Goal: Information Seeking & Learning: Learn about a topic

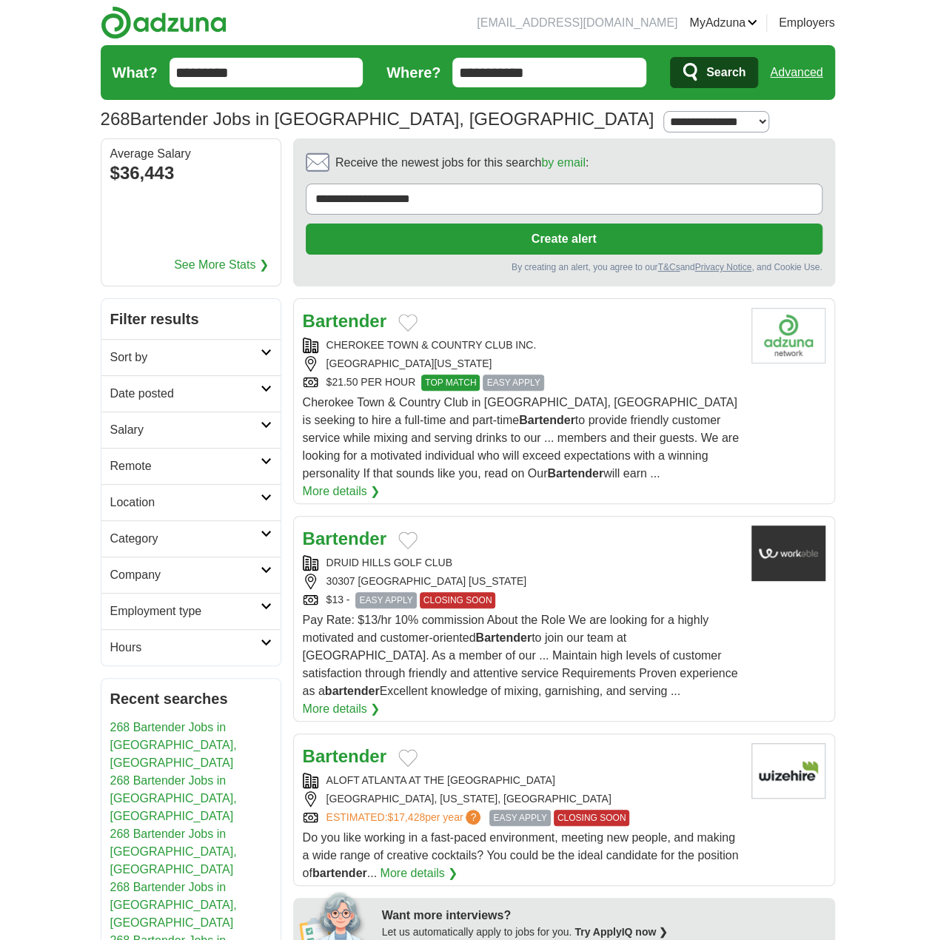
click at [263, 389] on link "Date posted" at bounding box center [190, 393] width 179 height 36
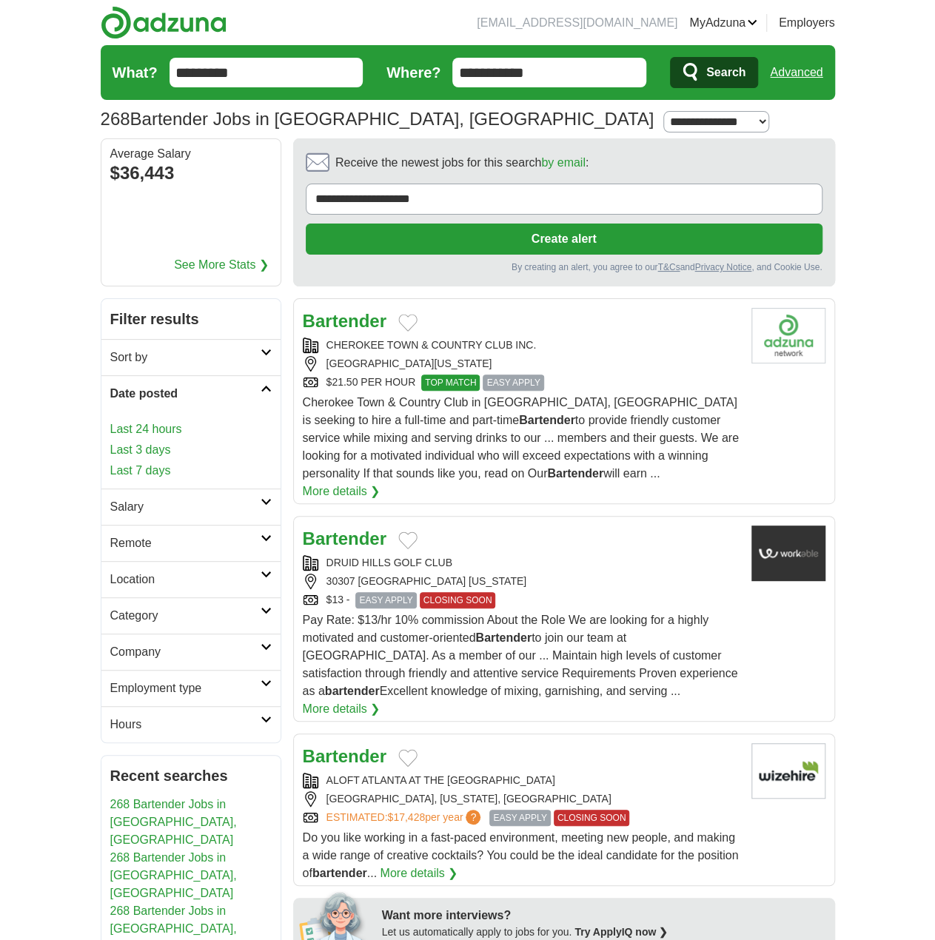
click at [166, 432] on link "Last 24 hours" at bounding box center [190, 430] width 161 height 18
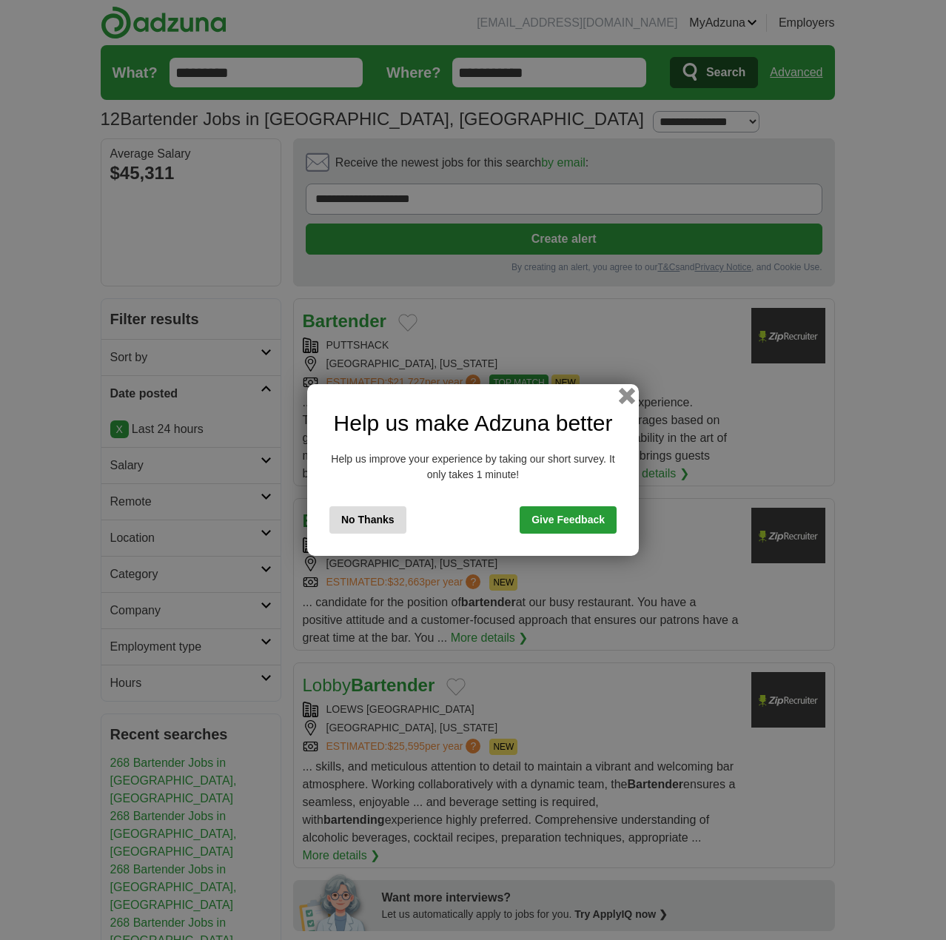
click at [622, 401] on button "button" at bounding box center [627, 396] width 16 height 16
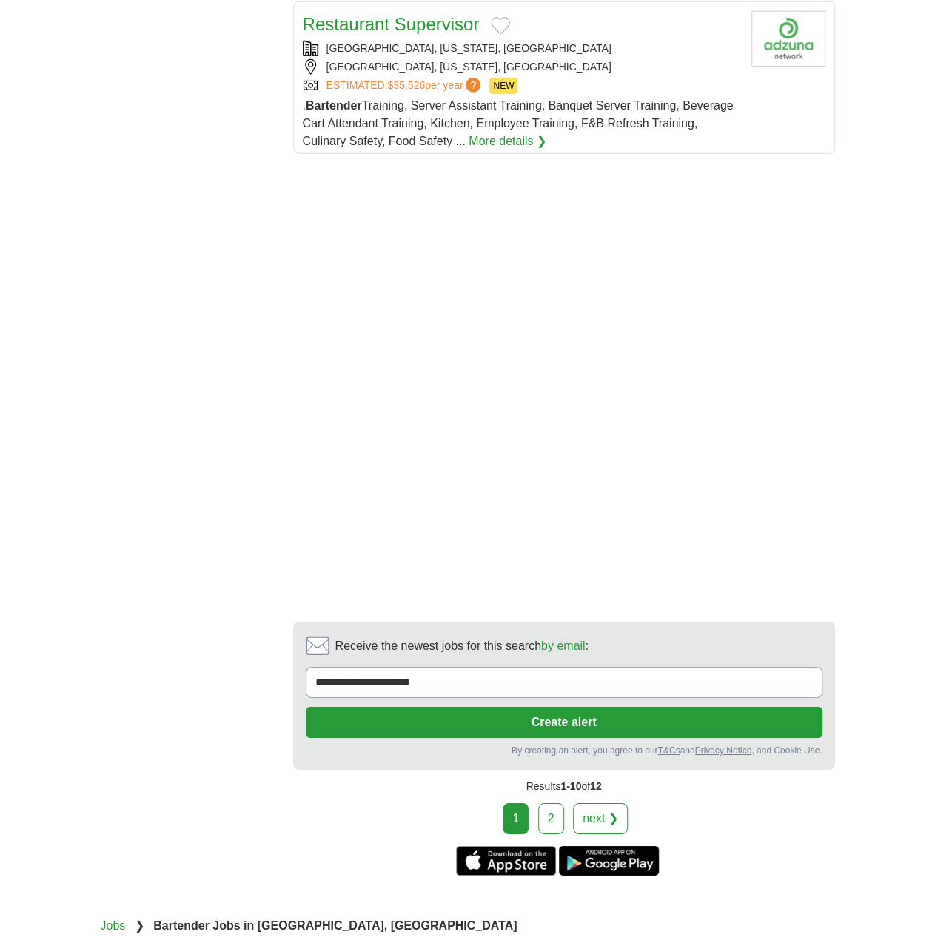
scroll to position [2232, 0]
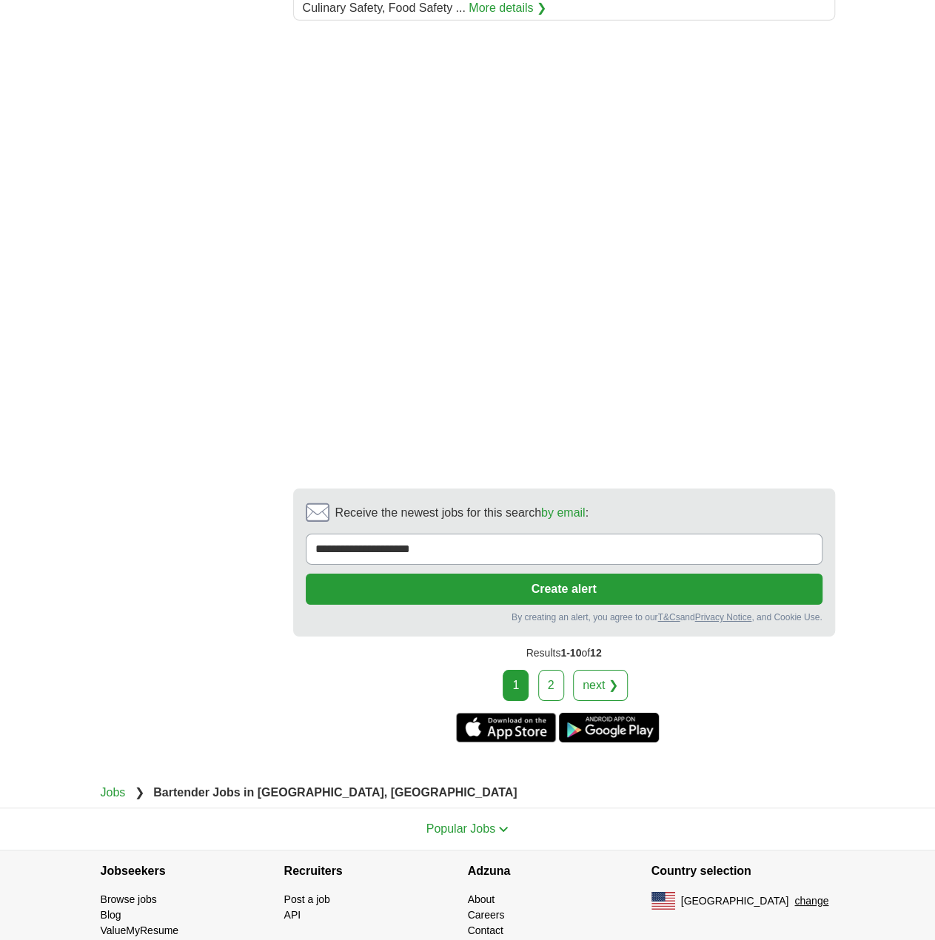
click at [555, 670] on link "2" at bounding box center [551, 685] width 26 height 31
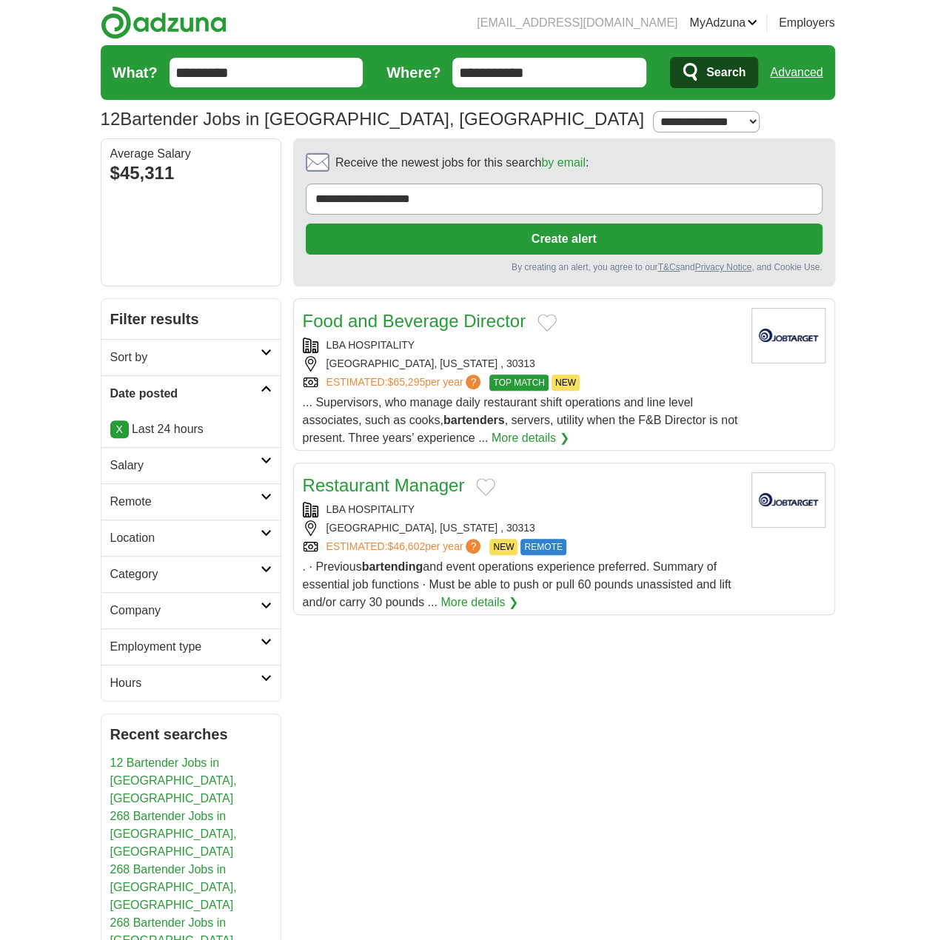
click at [121, 429] on link "X" at bounding box center [119, 430] width 19 height 18
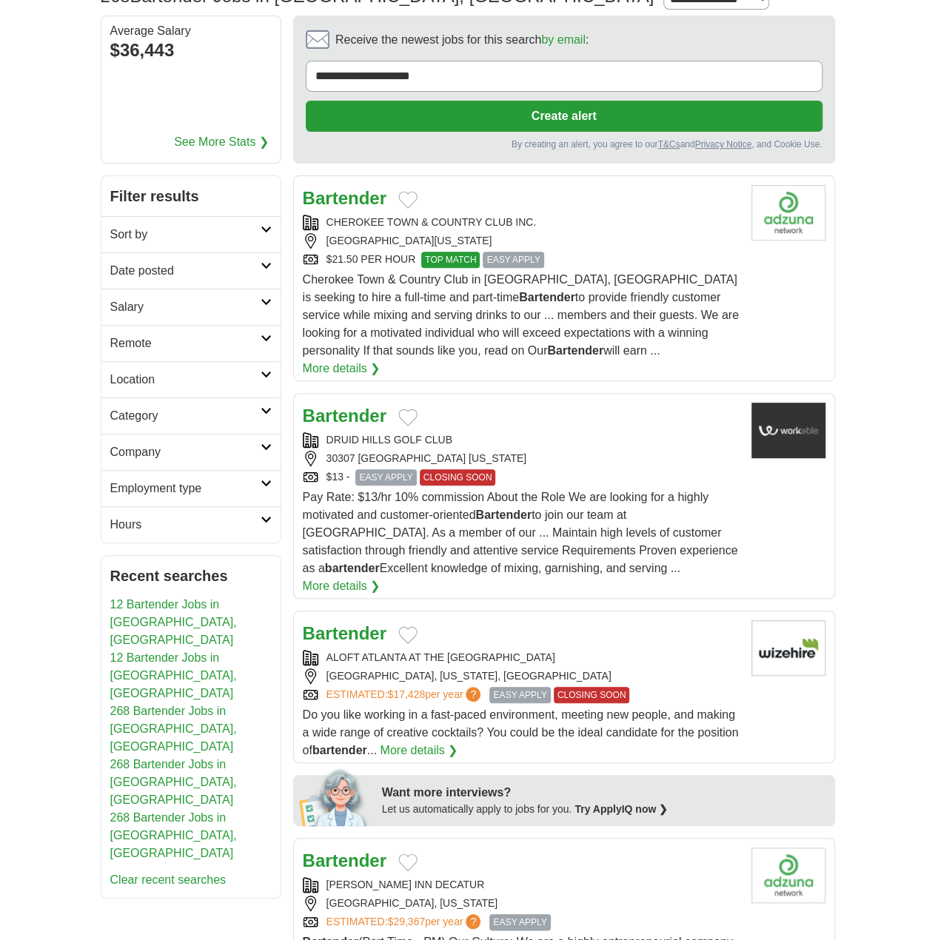
scroll to position [123, 0]
click at [261, 298] on icon at bounding box center [266, 301] width 11 height 7
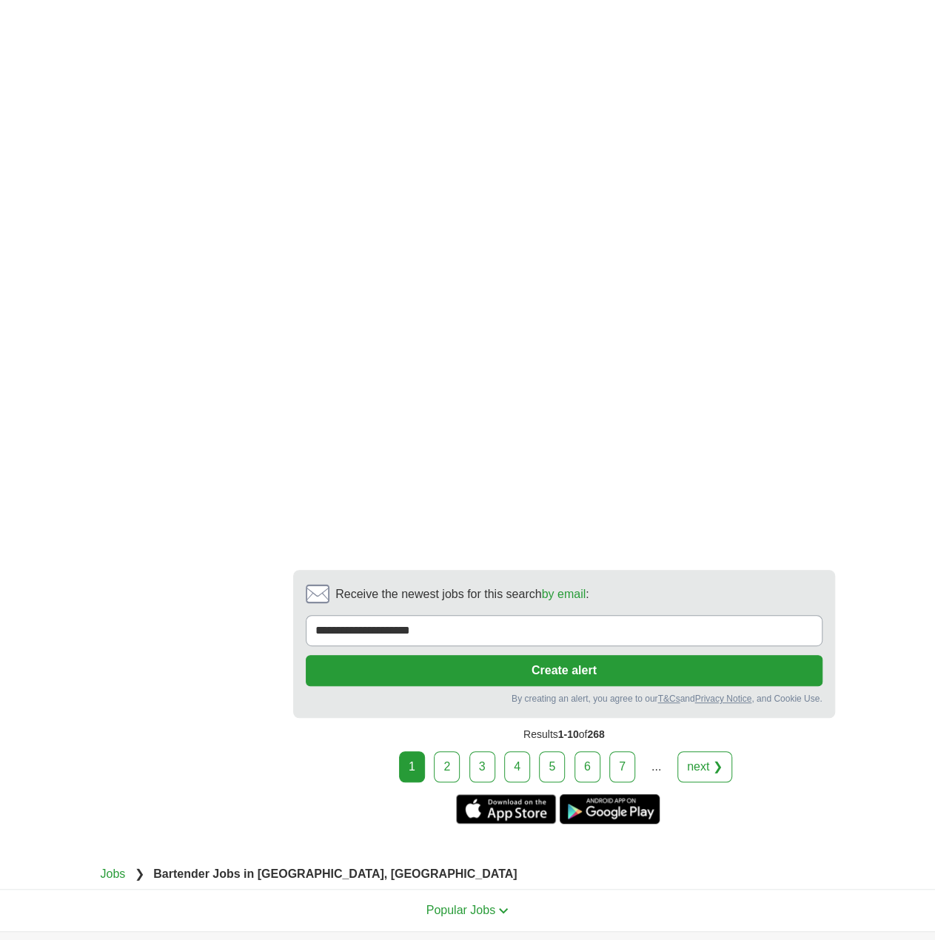
scroll to position [2838, 0]
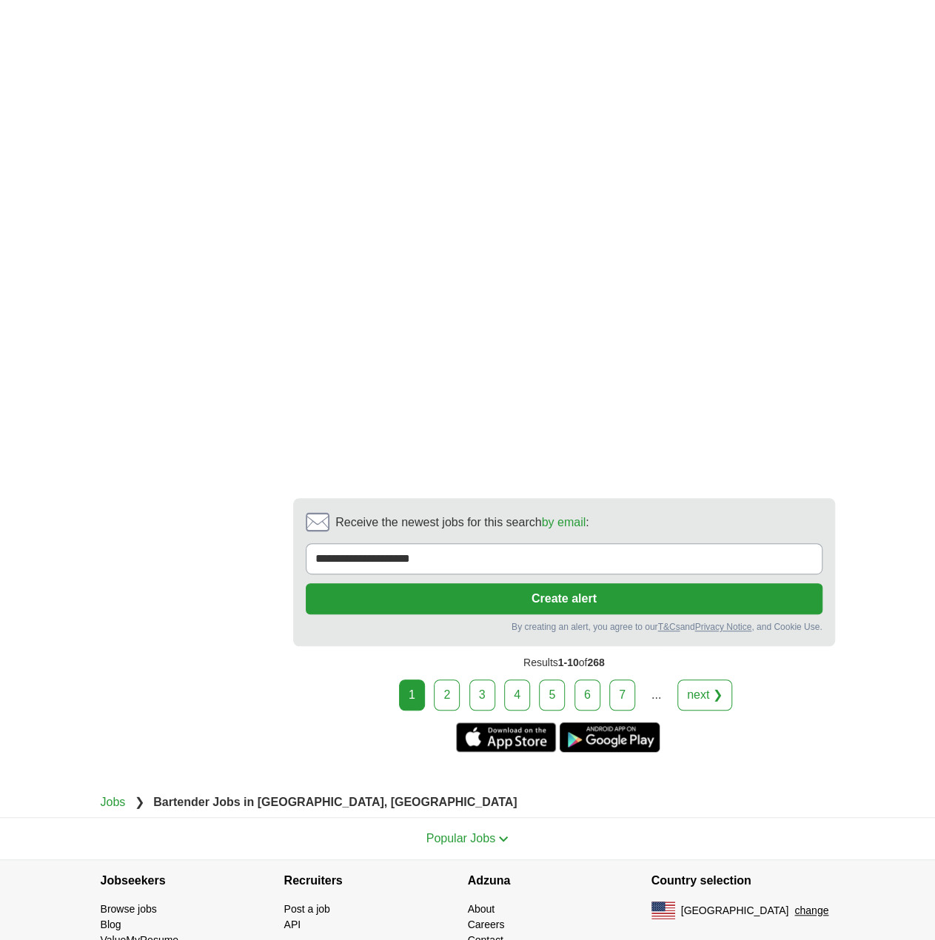
click at [455, 680] on link "2" at bounding box center [447, 695] width 26 height 31
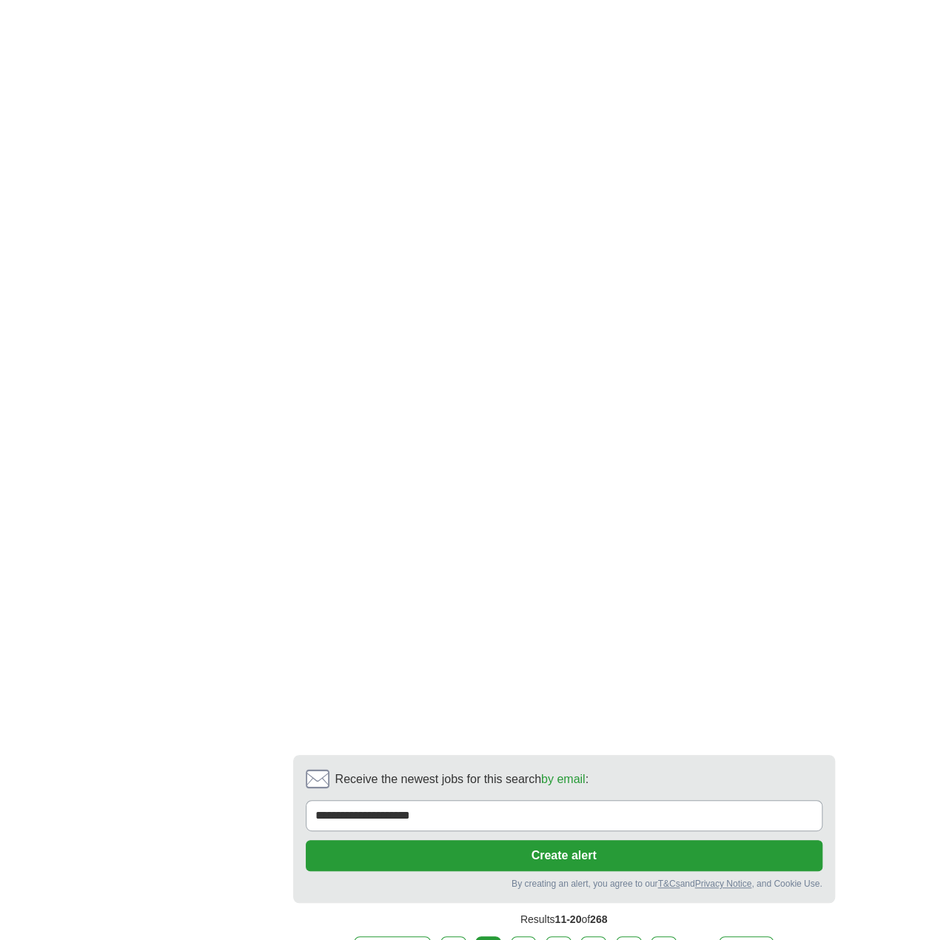
scroll to position [2838, 0]
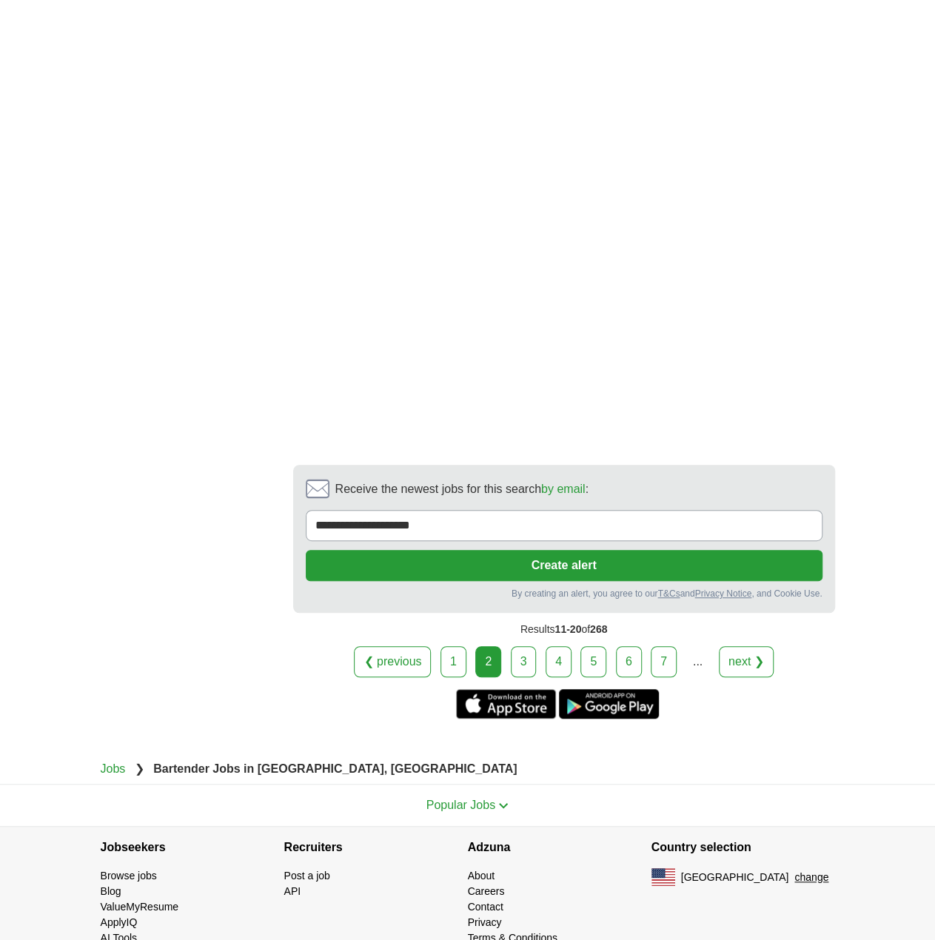
click at [526, 646] on link "3" at bounding box center [524, 661] width 26 height 31
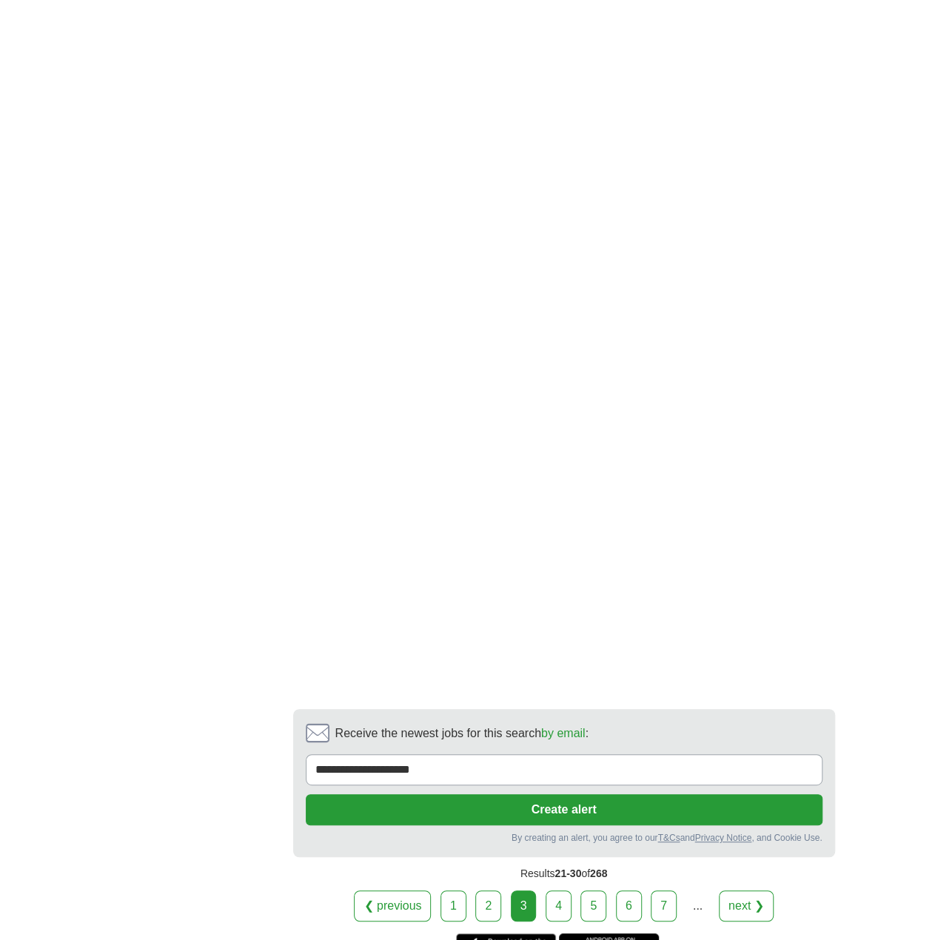
scroll to position [2592, 0]
click at [570, 890] on link "4" at bounding box center [559, 905] width 26 height 31
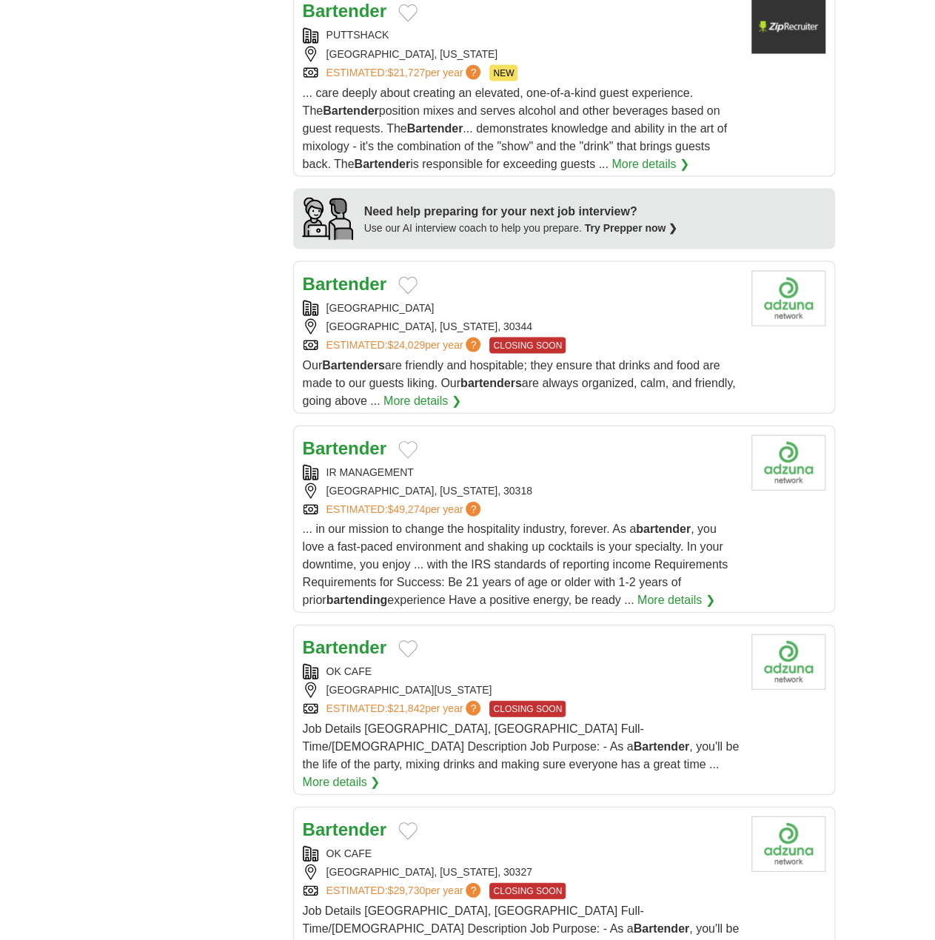
scroll to position [1357, 0]
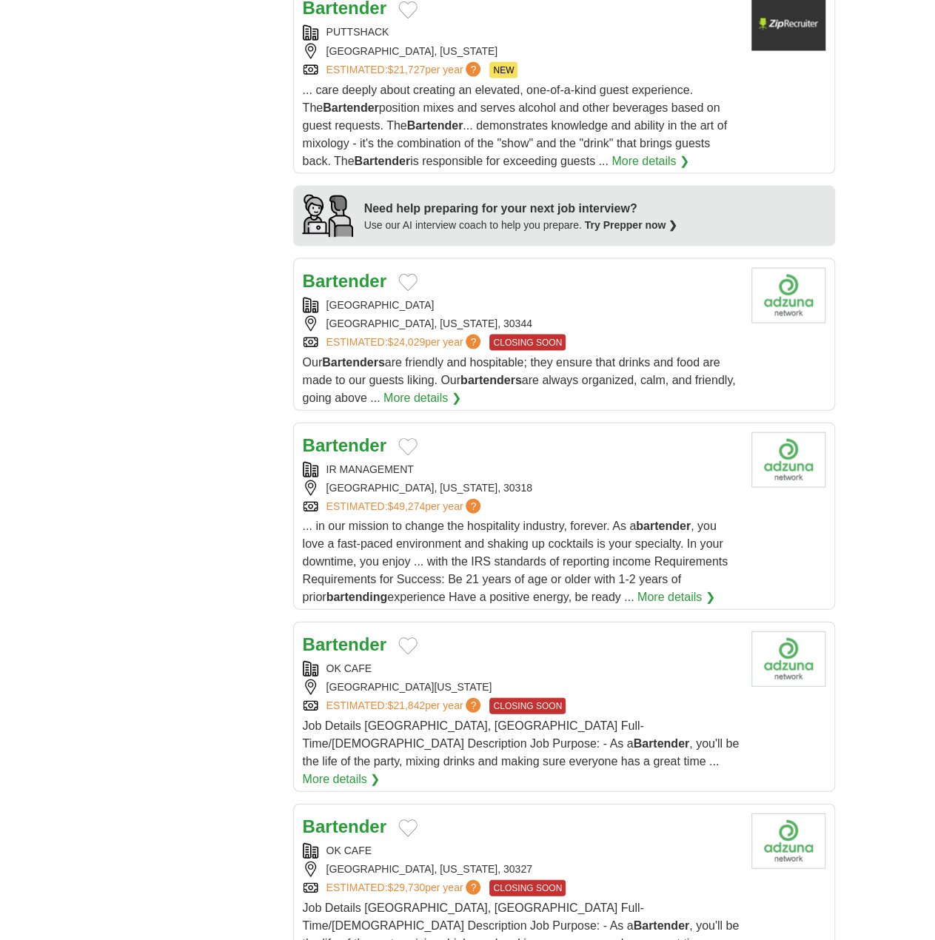
click at [461, 389] on link "More details ❯" at bounding box center [423, 398] width 78 height 18
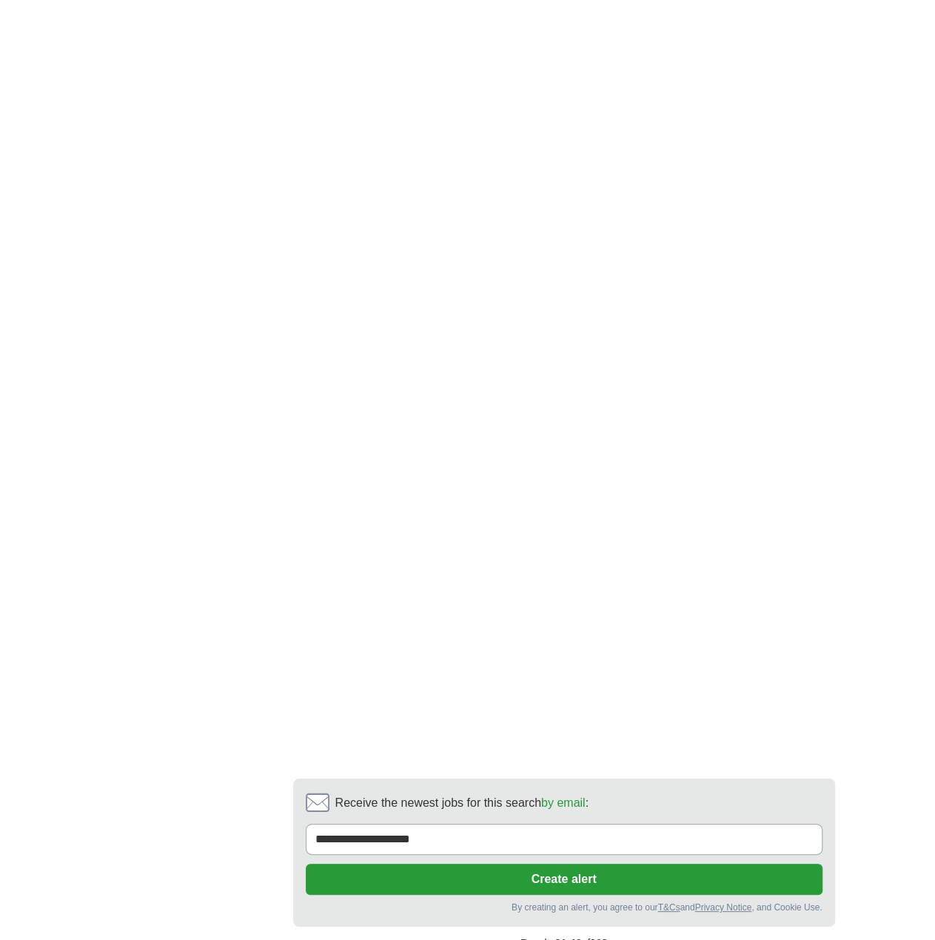
scroll to position [2468, 0]
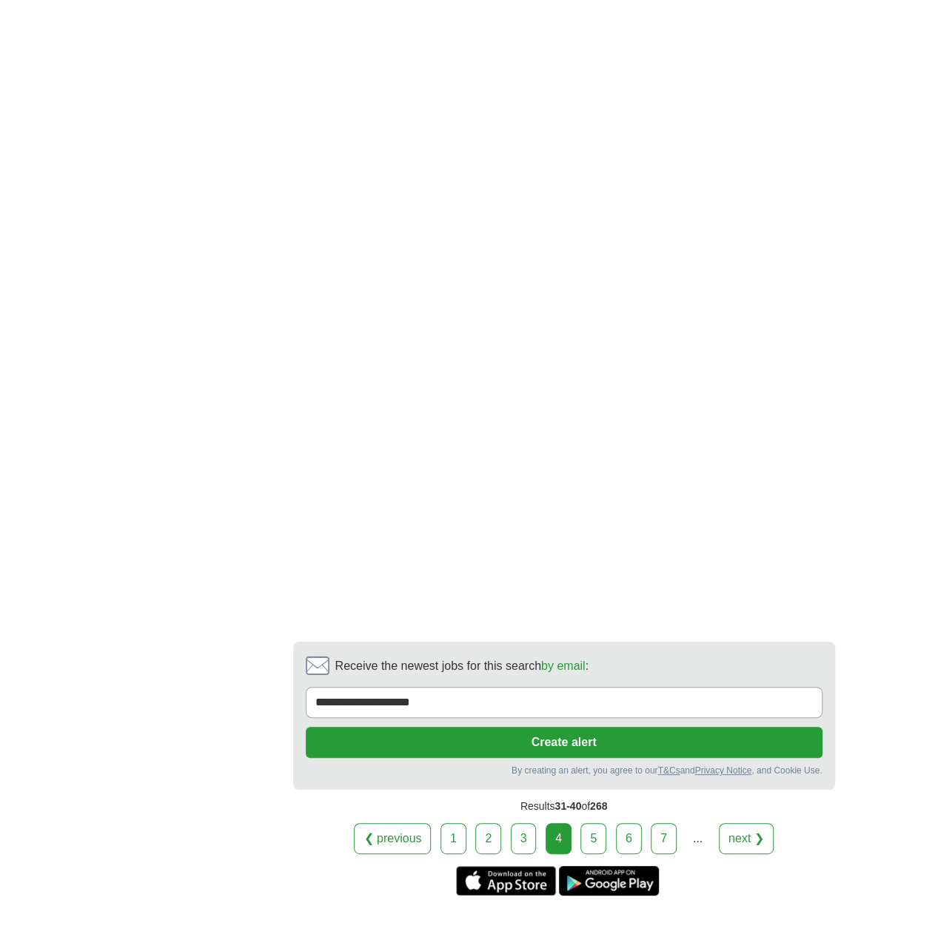
click at [589, 823] on link "5" at bounding box center [593, 838] width 26 height 31
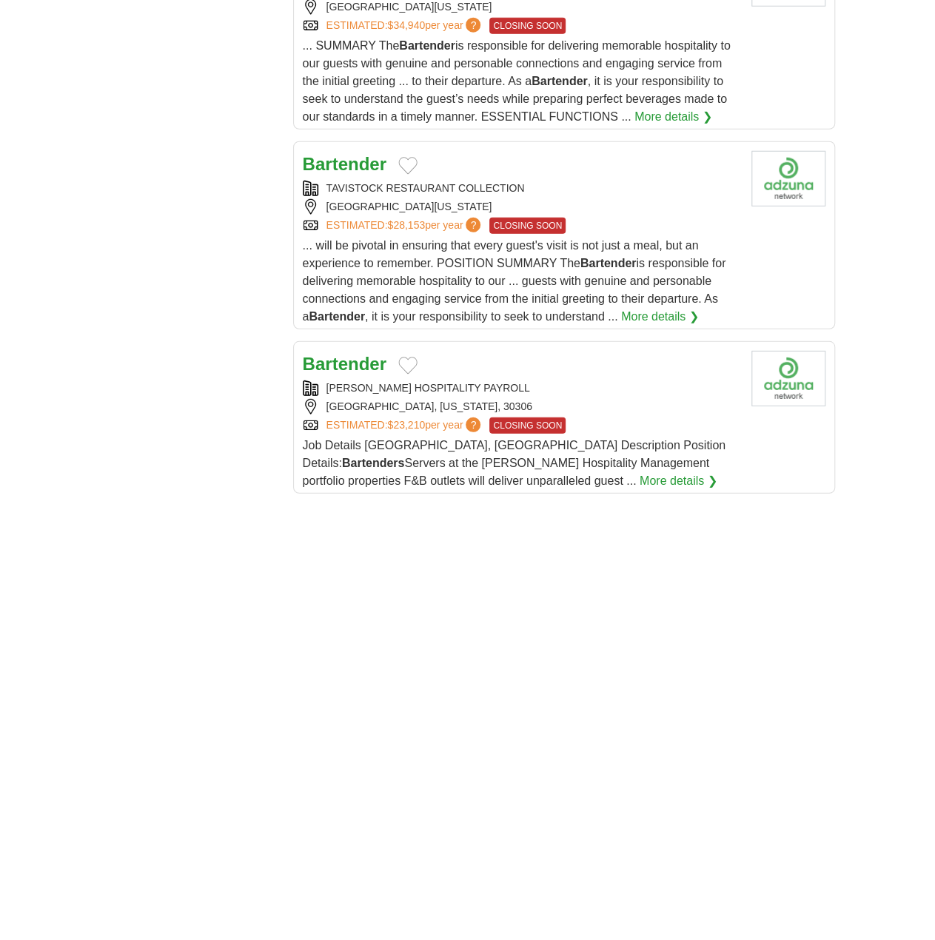
scroll to position [2344, 0]
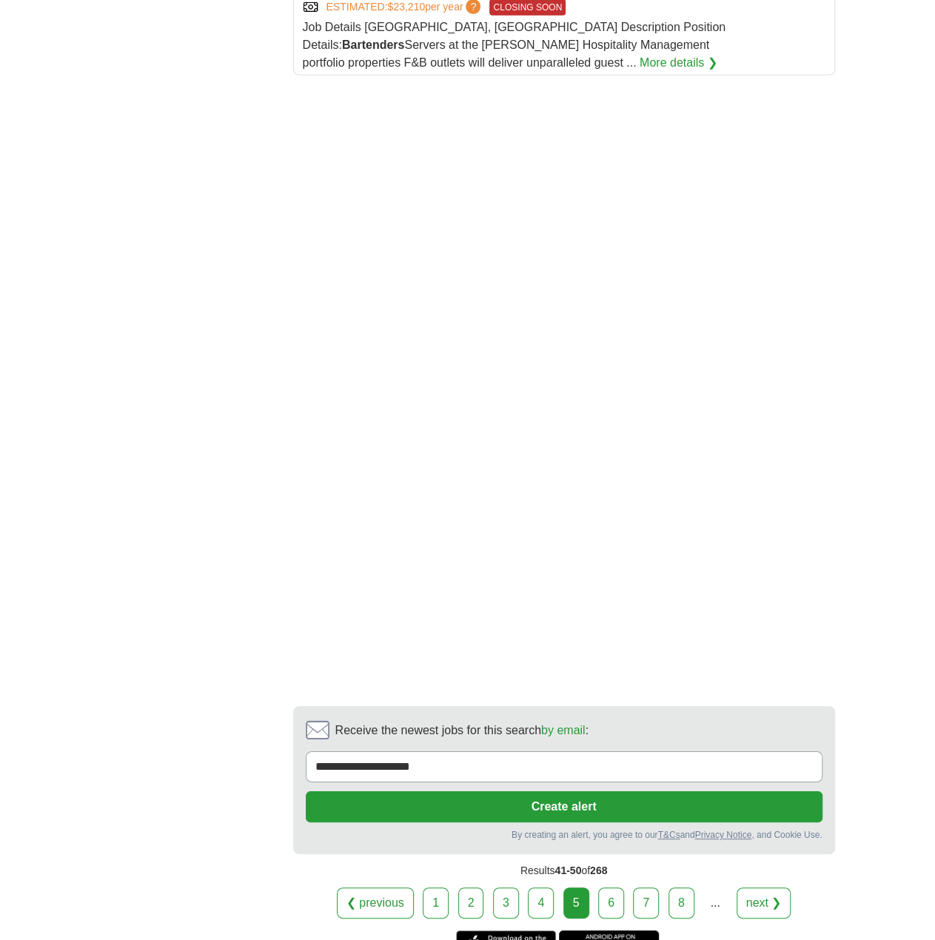
click at [606, 888] on link "6" at bounding box center [611, 903] width 26 height 31
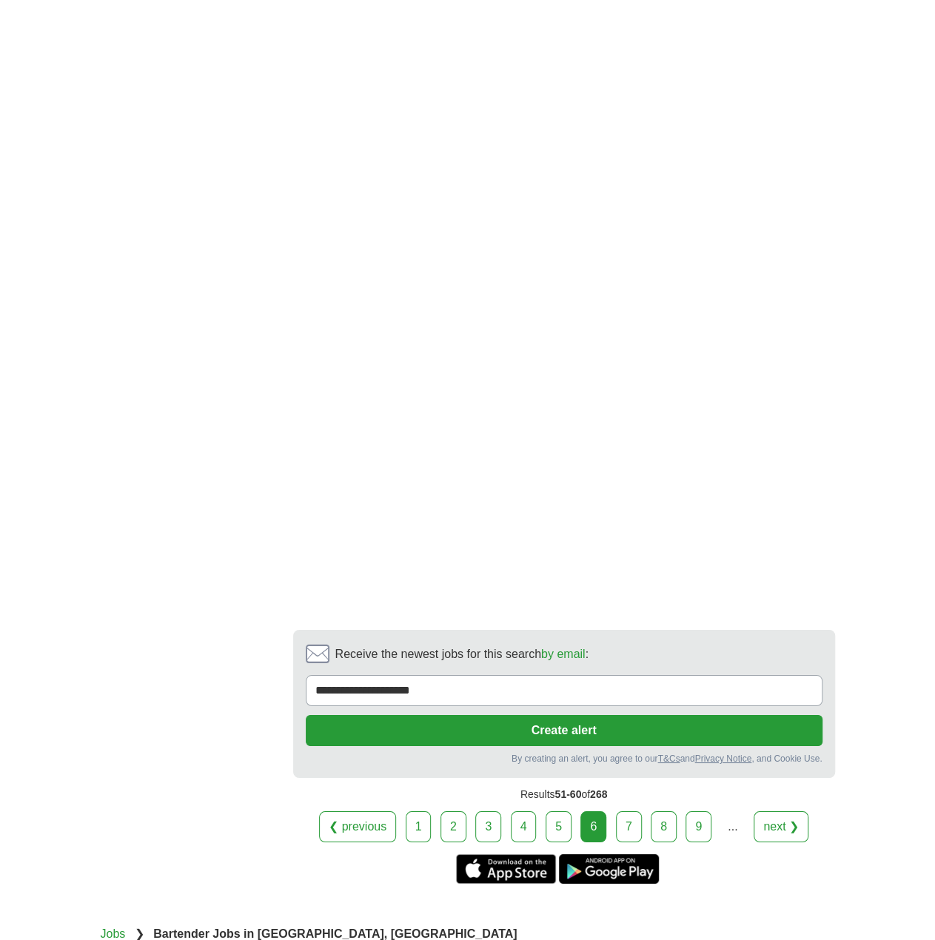
scroll to position [2221, 0]
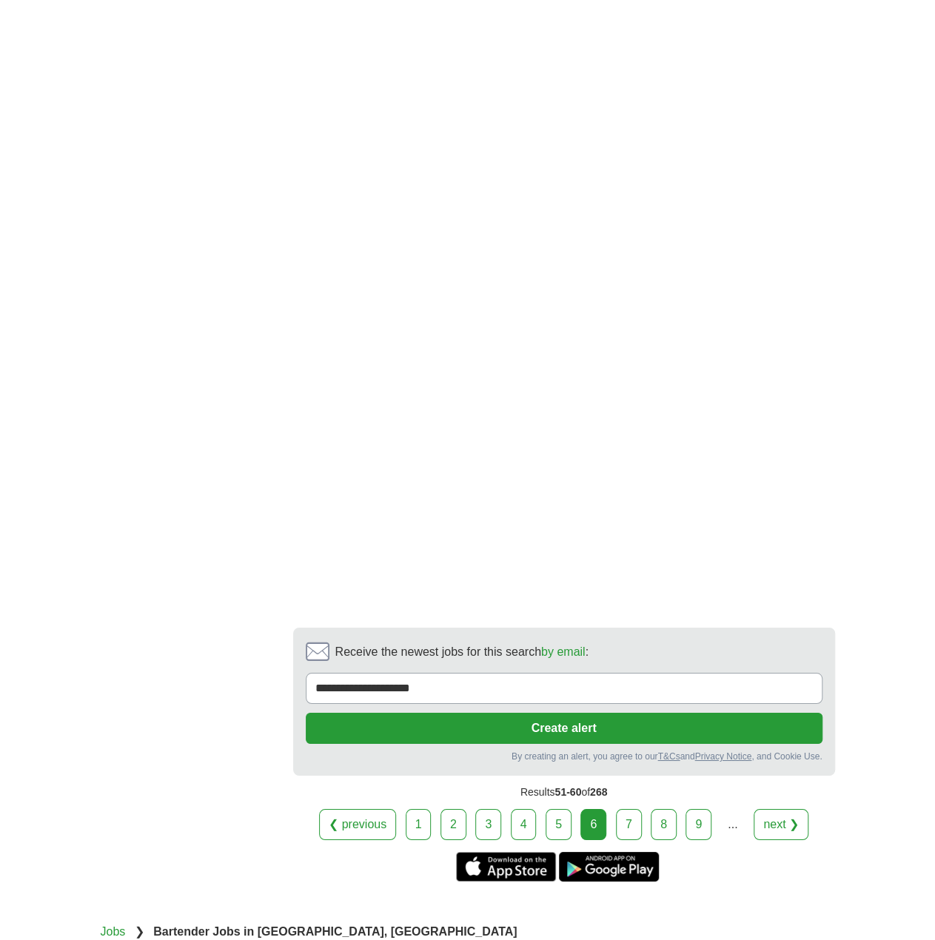
click at [628, 812] on link "7" at bounding box center [629, 824] width 26 height 31
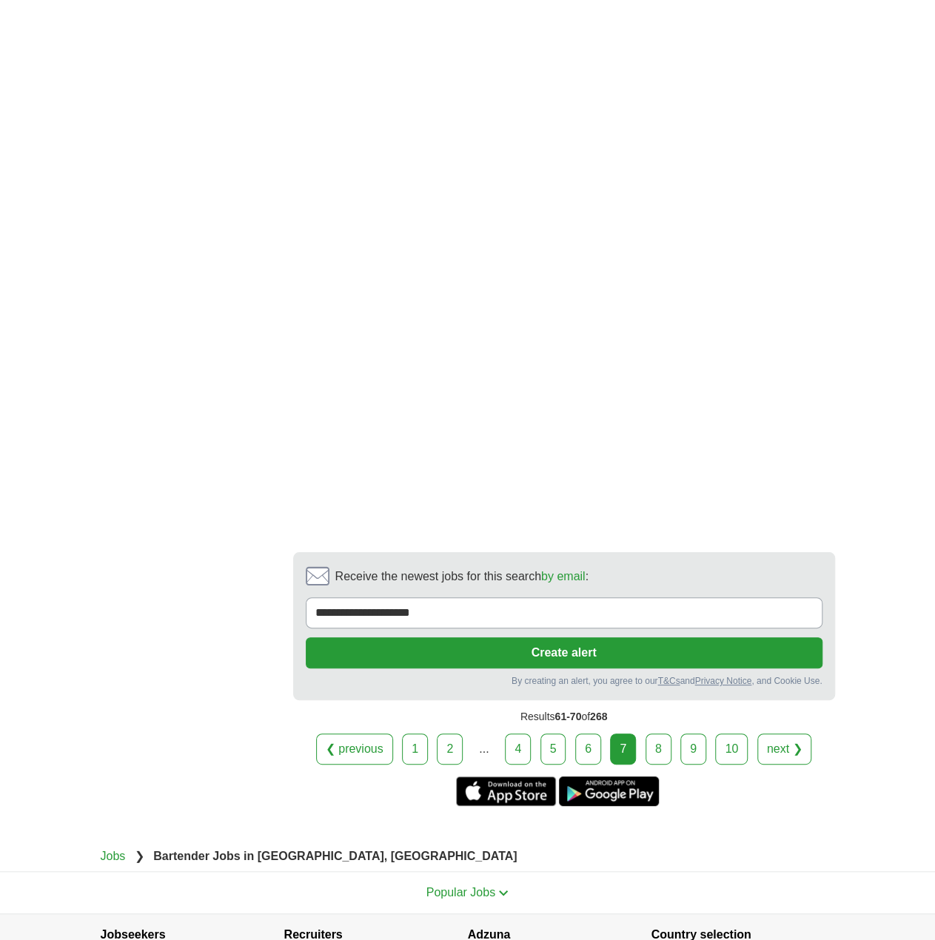
scroll to position [2592, 0]
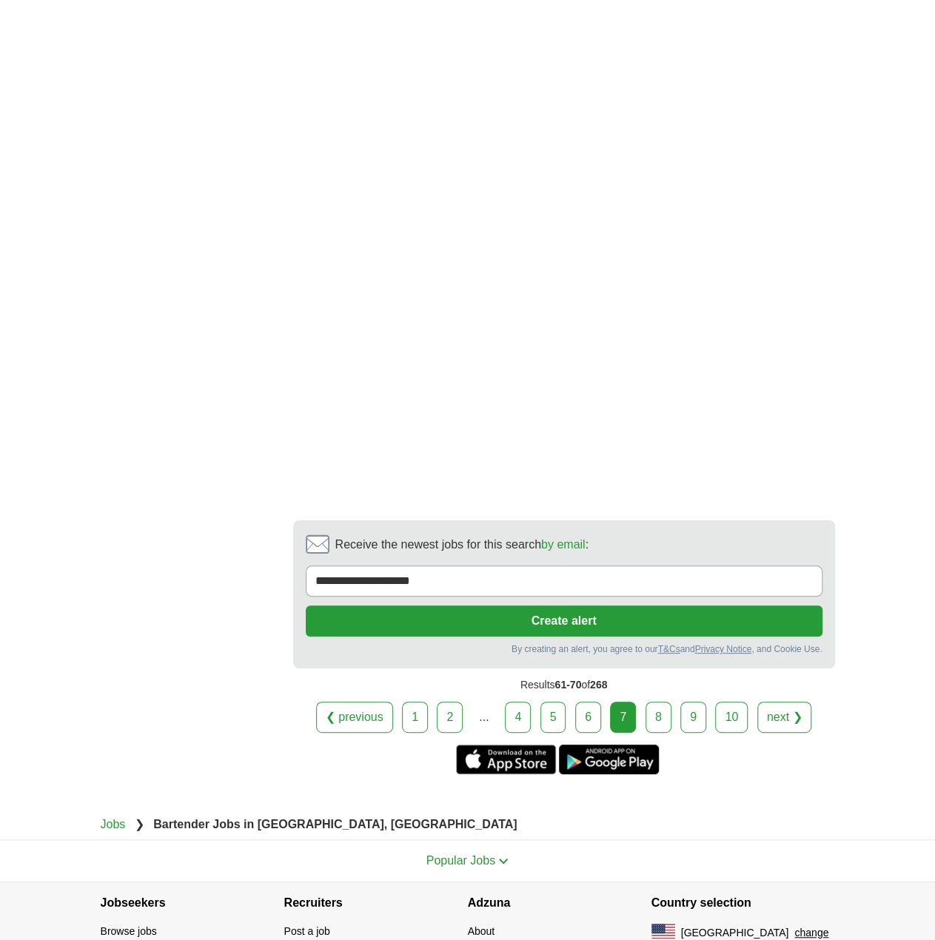
click at [653, 715] on link "8" at bounding box center [659, 717] width 26 height 31
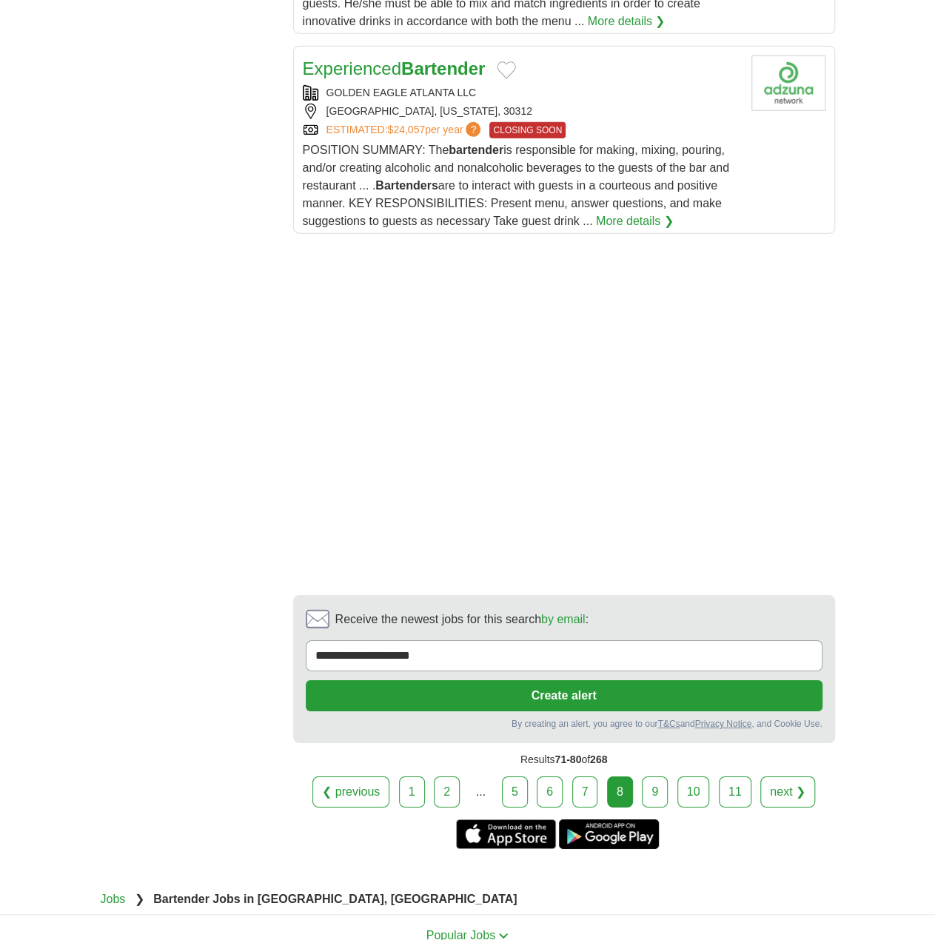
scroll to position [2098, 0]
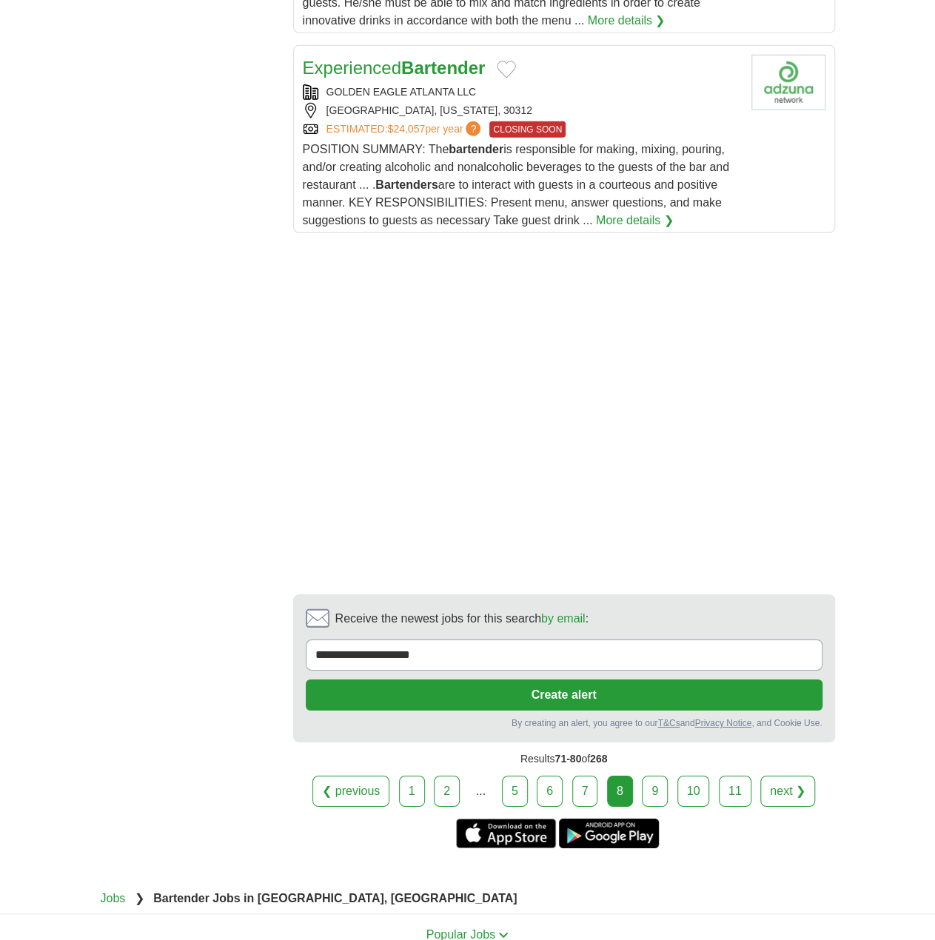
click at [653, 776] on link "9" at bounding box center [655, 791] width 26 height 31
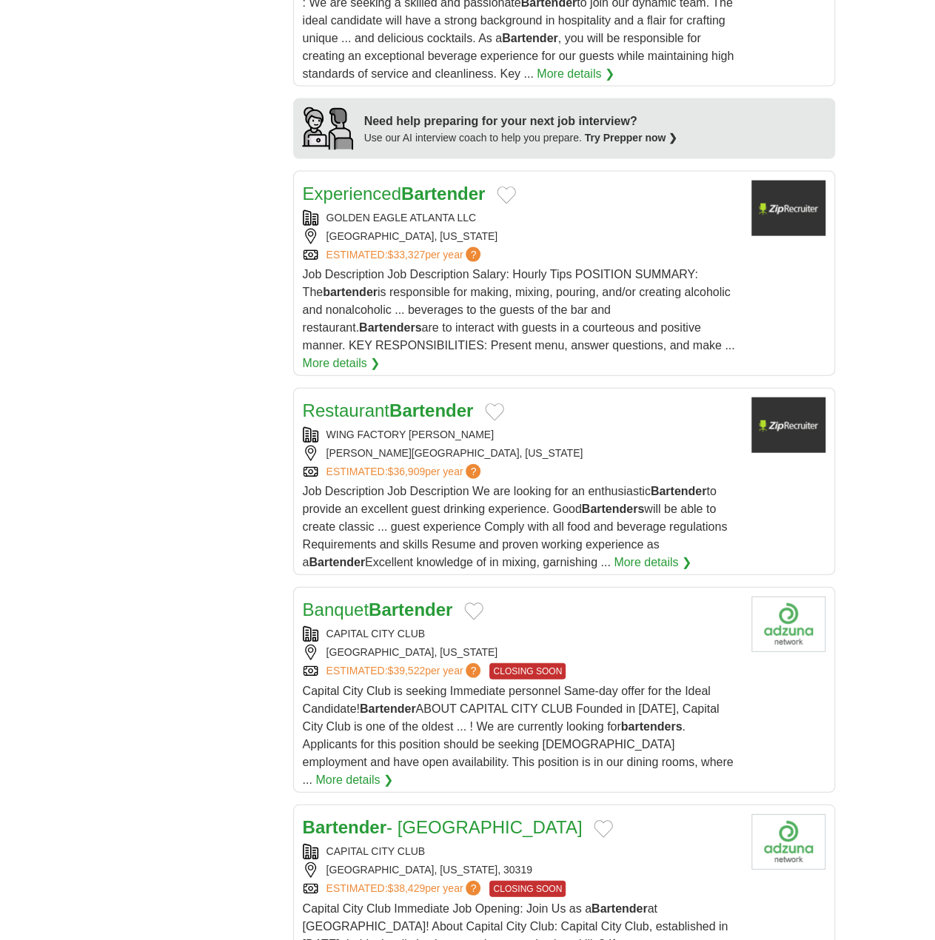
scroll to position [1481, 0]
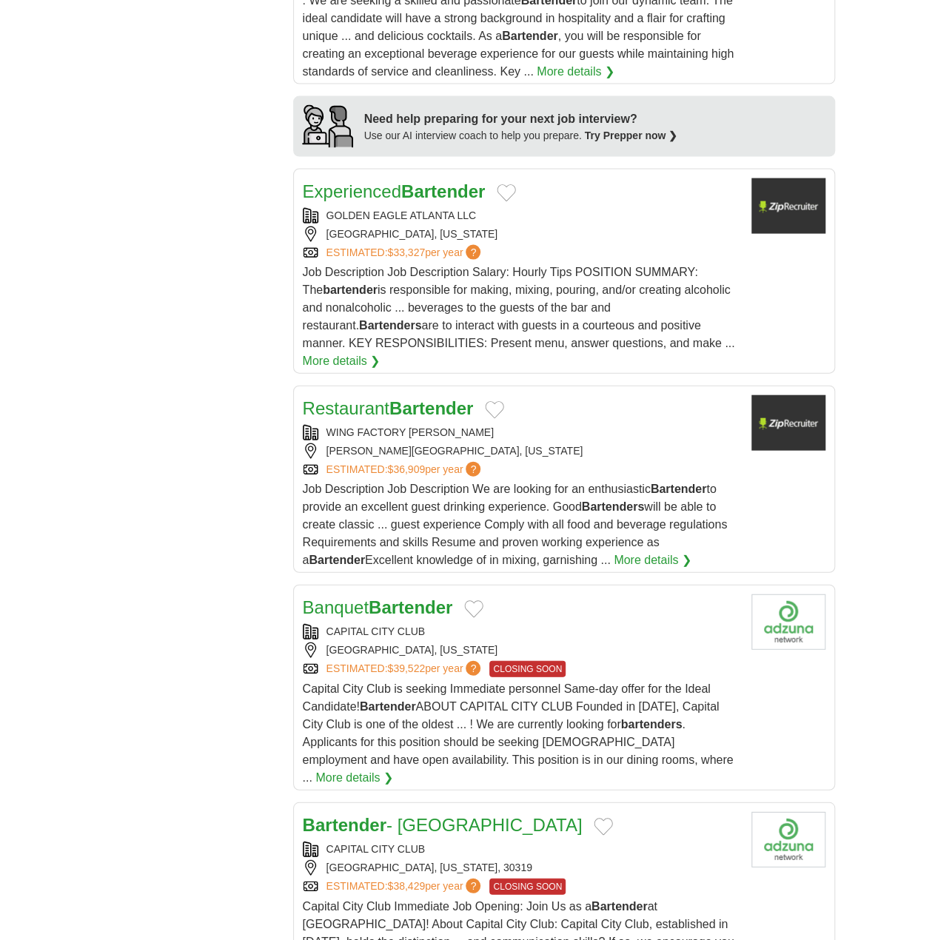
click at [614, 552] on link "More details ❯" at bounding box center [653, 561] width 78 height 18
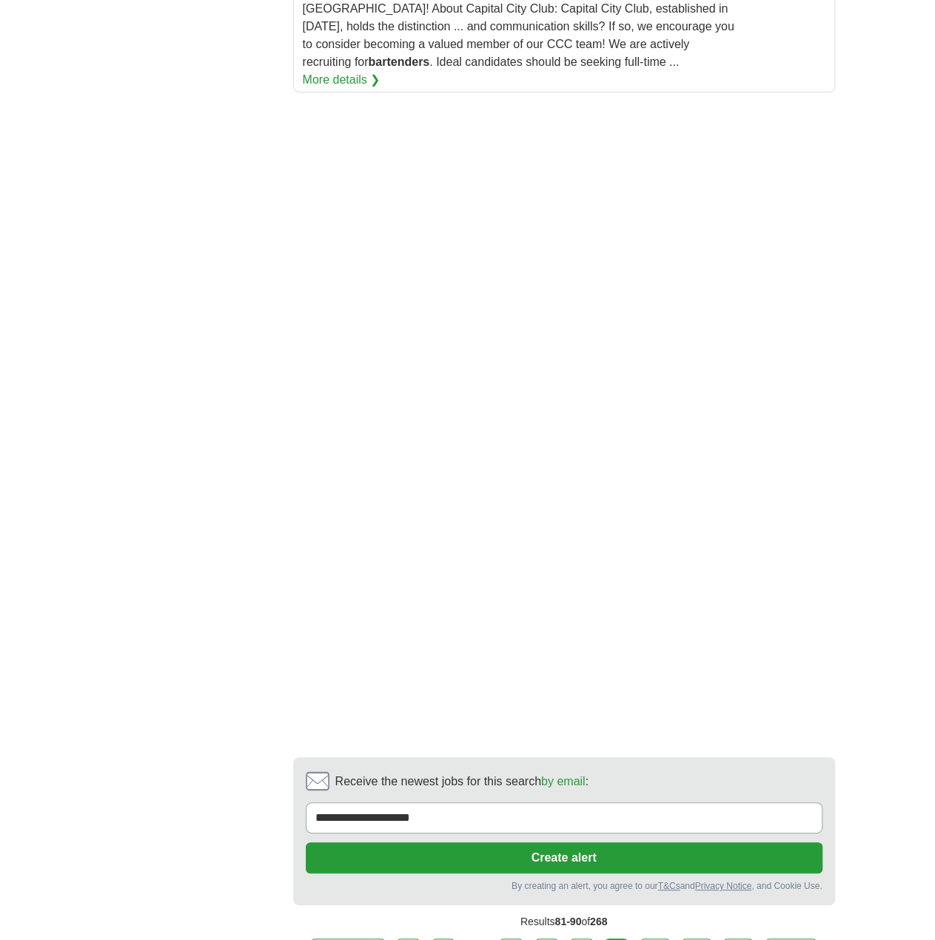
scroll to position [2592, 0]
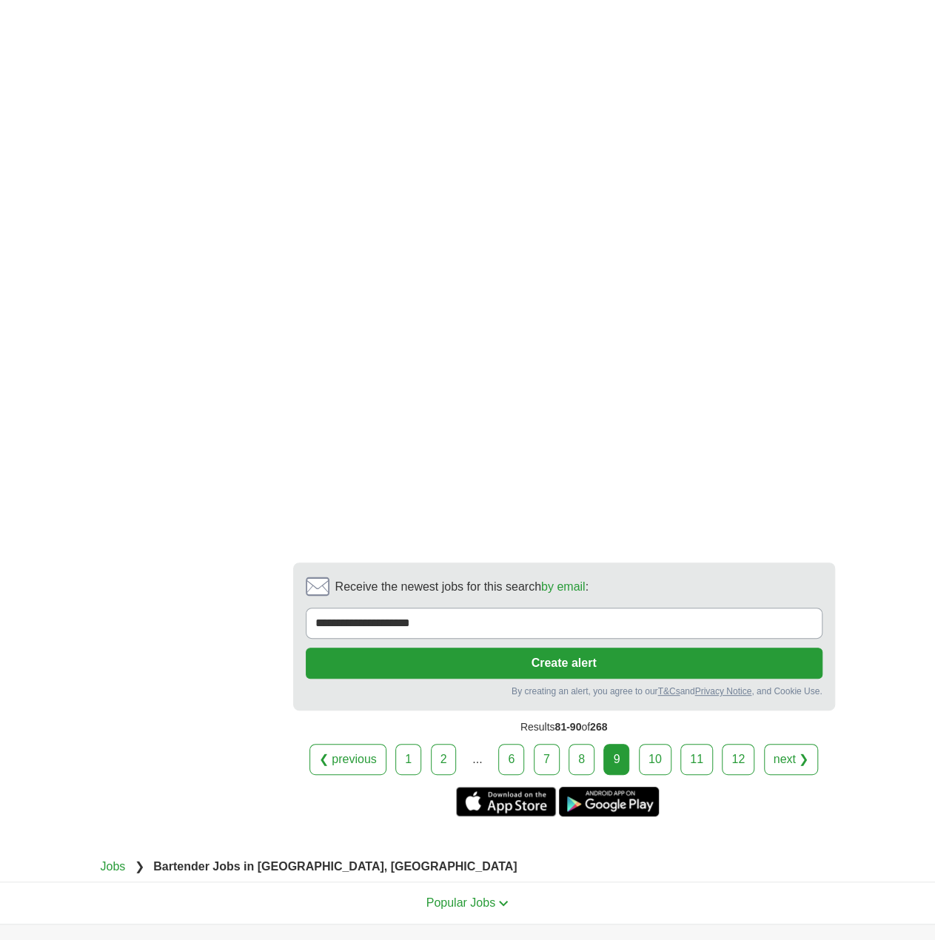
click at [654, 744] on link "10" at bounding box center [655, 759] width 33 height 31
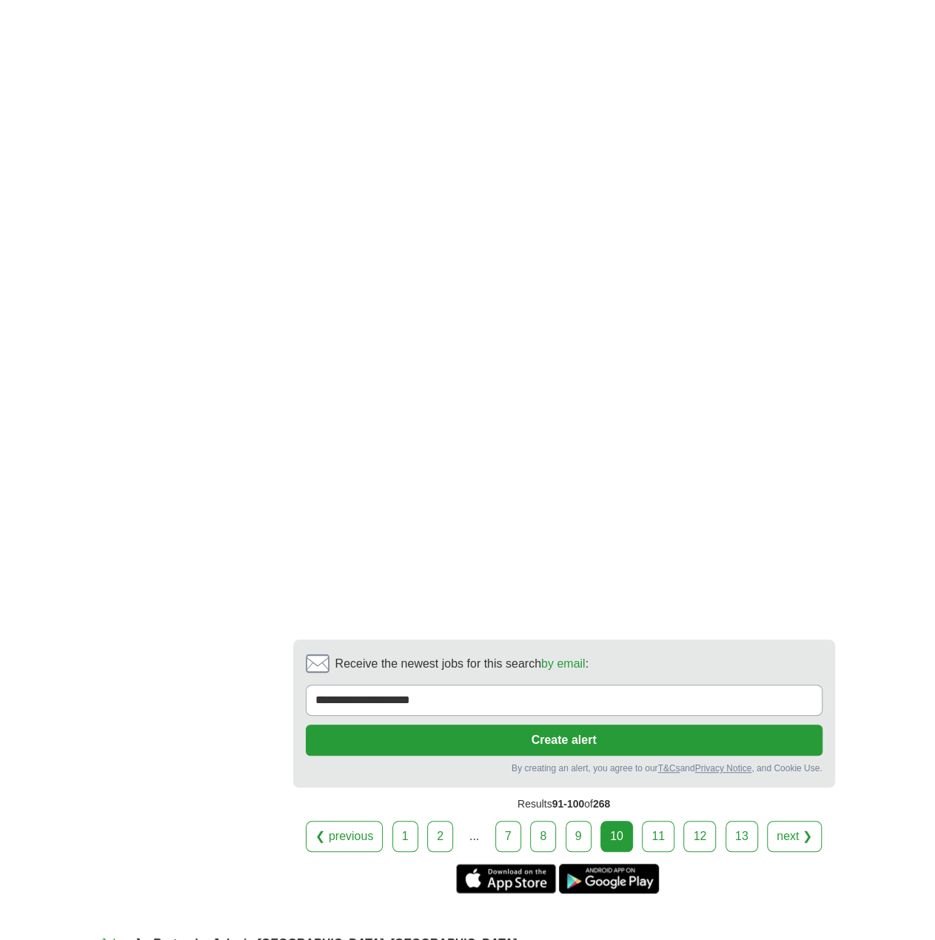
scroll to position [2962, 0]
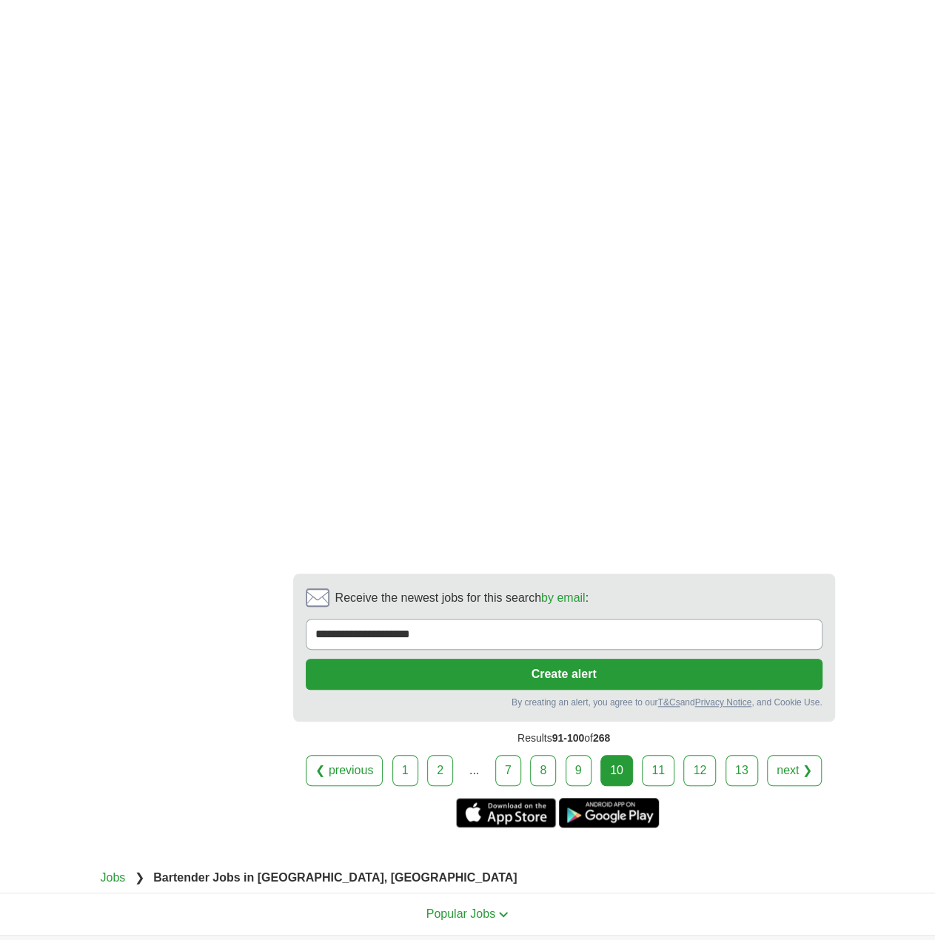
click at [657, 755] on link "11" at bounding box center [658, 770] width 33 height 31
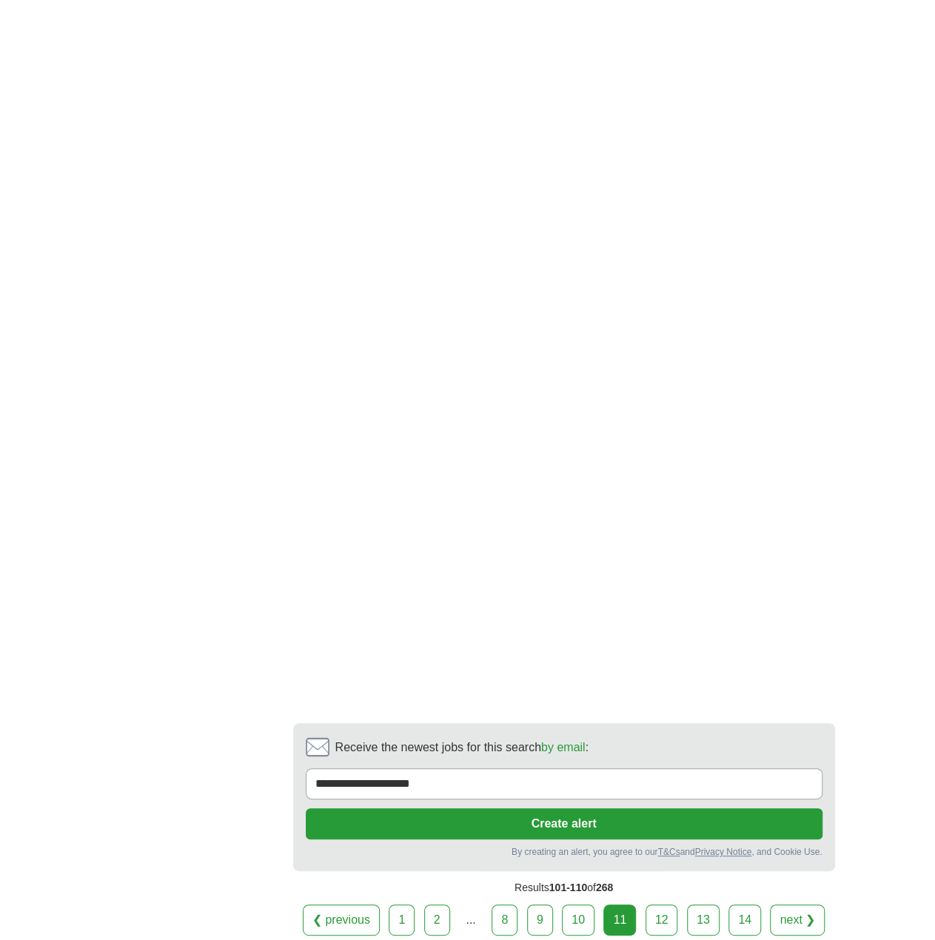
scroll to position [2592, 0]
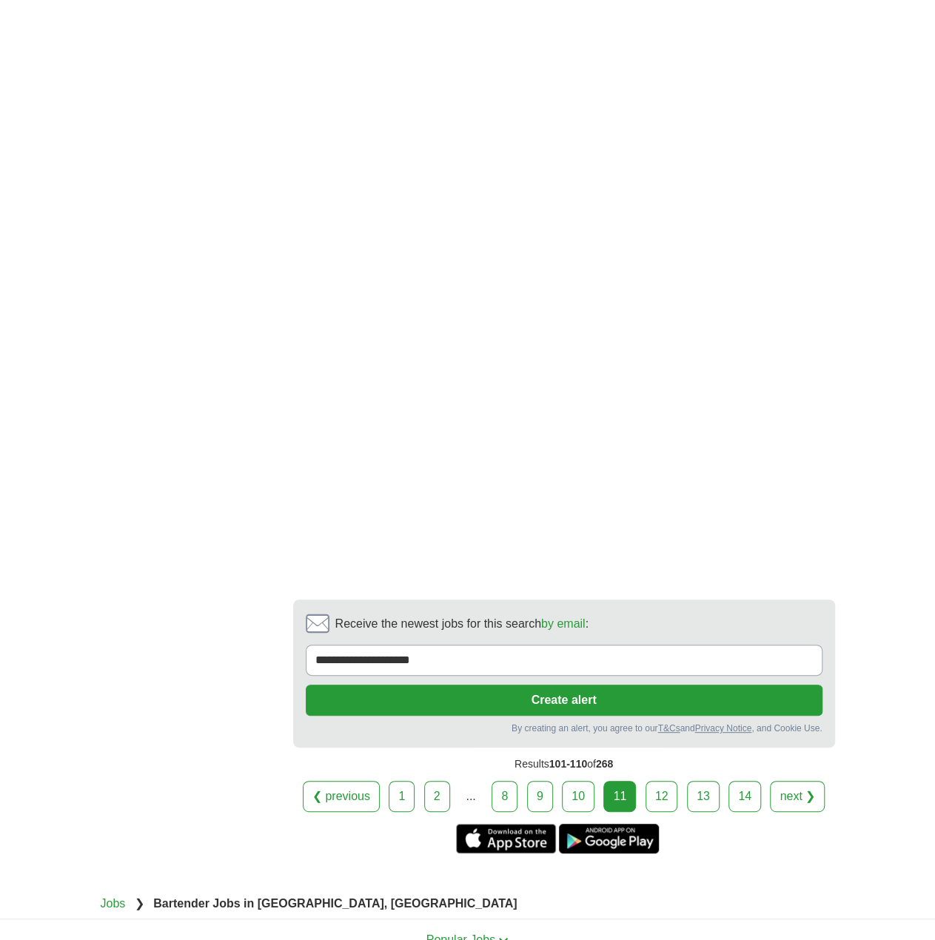
click at [666, 781] on link "12" at bounding box center [662, 796] width 33 height 31
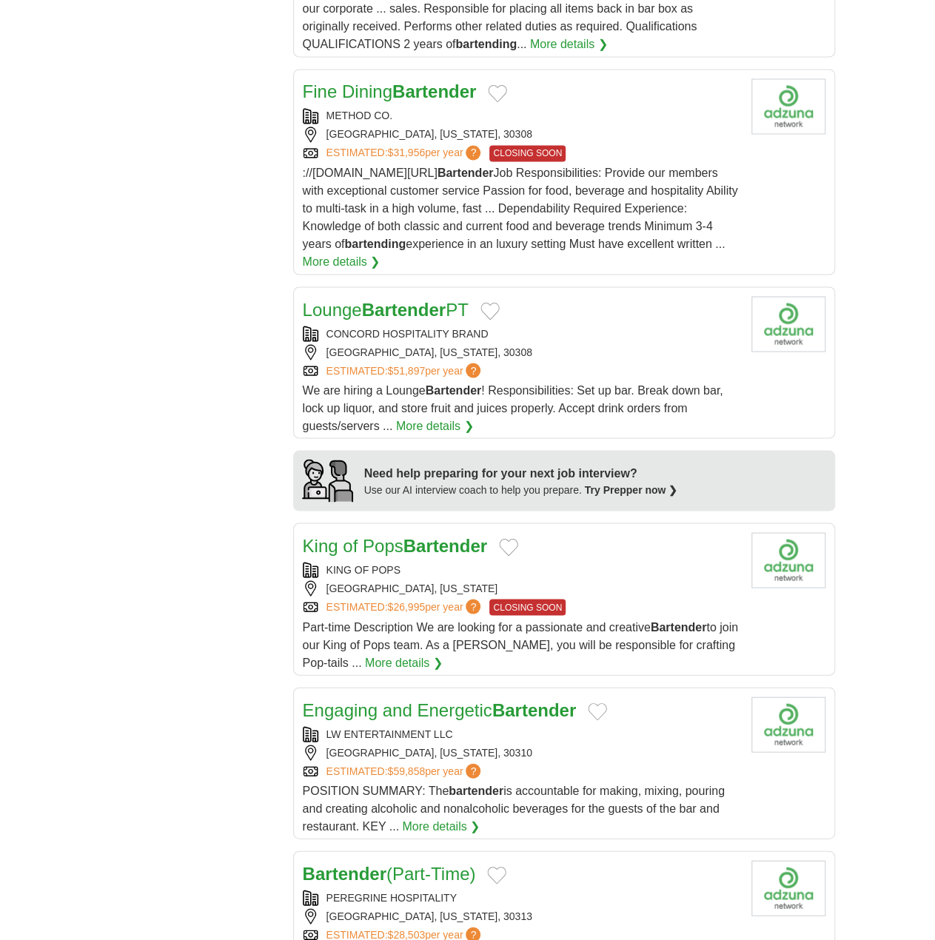
scroll to position [1111, 0]
click at [395, 657] on link "More details ❯" at bounding box center [404, 662] width 78 height 18
